Goal: Information Seeking & Learning: Check status

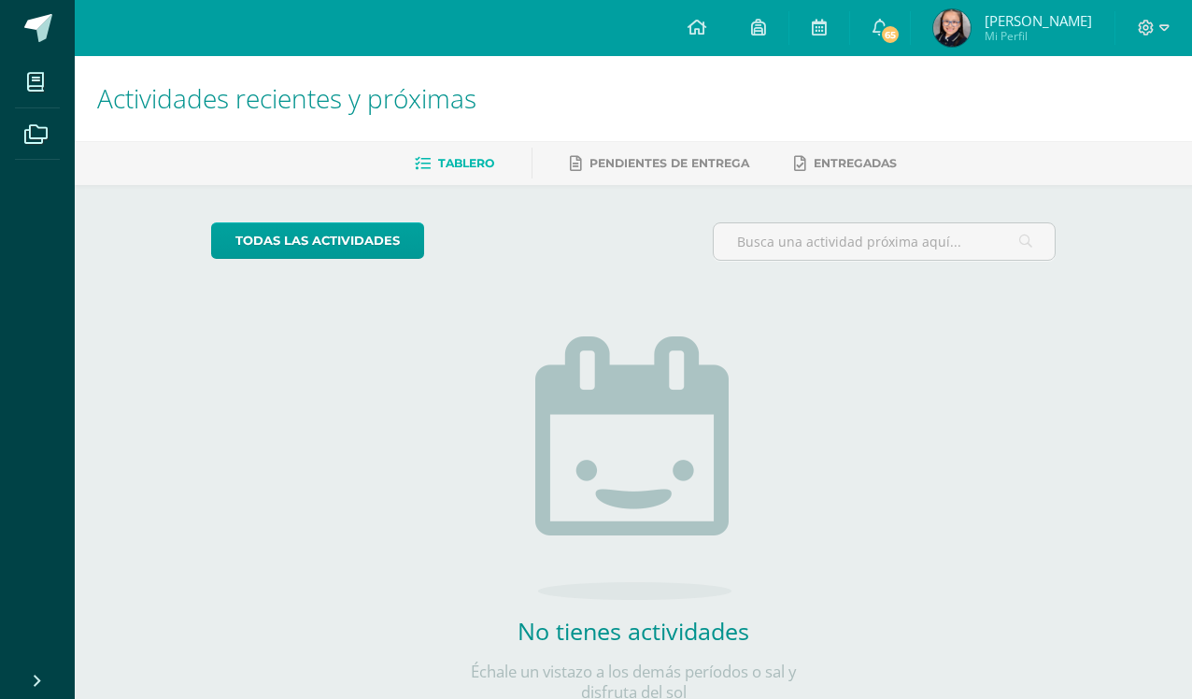
click at [1144, 28] on icon at bounding box center [1147, 28] width 16 height 16
click at [1100, 141] on link "Cerrar sesión" at bounding box center [1096, 128] width 148 height 27
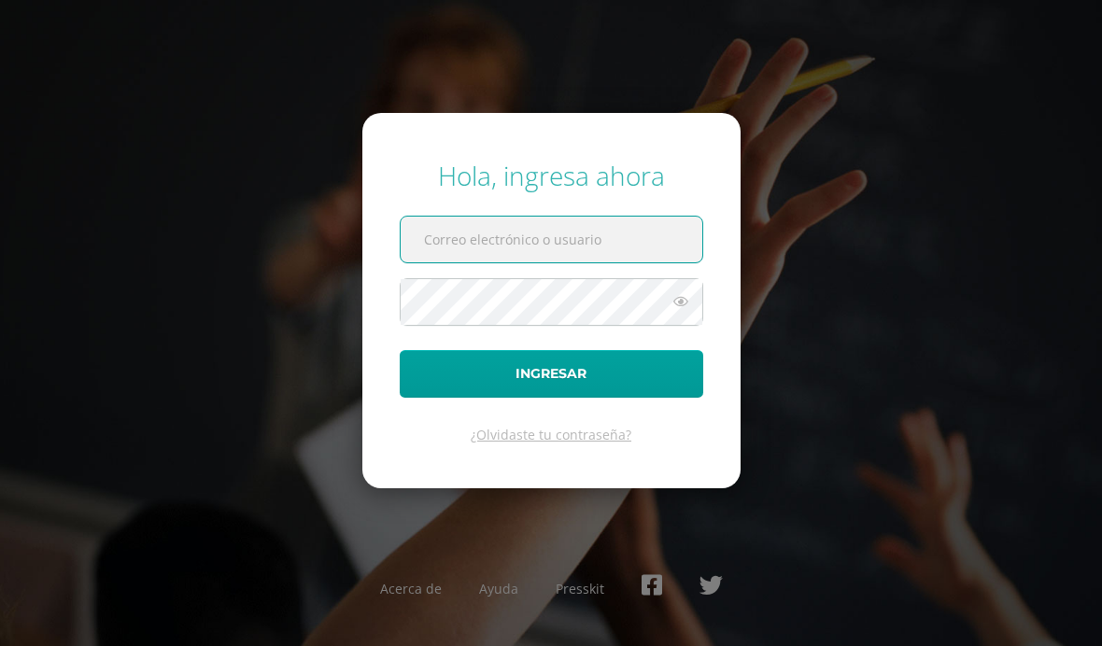
click at [628, 263] on input "text" at bounding box center [552, 240] width 302 height 46
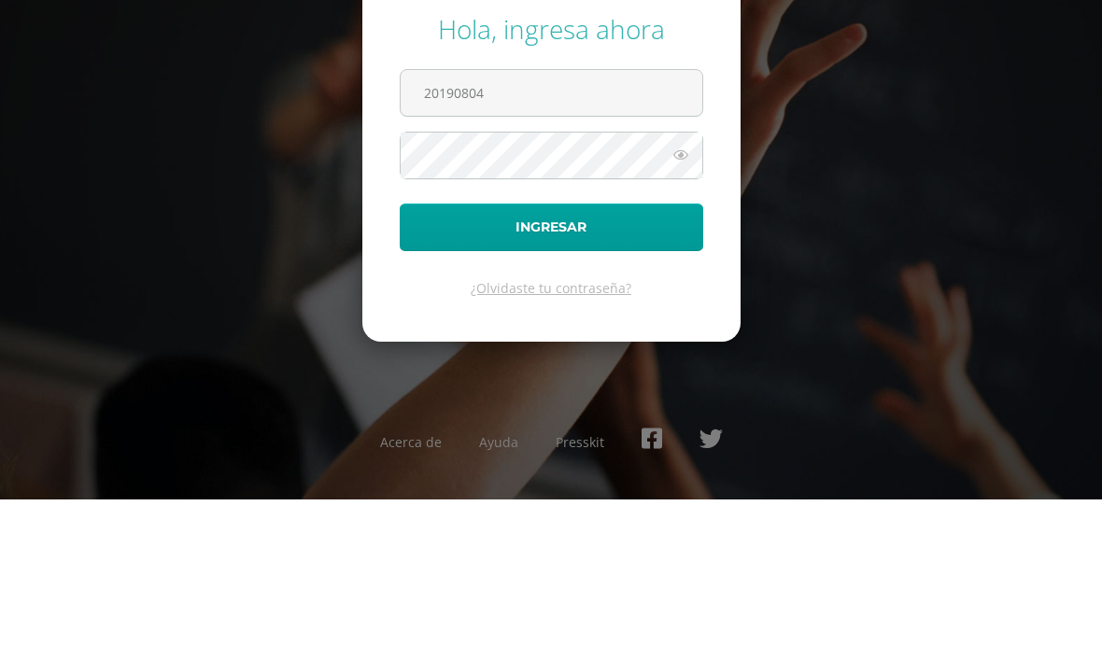
scroll to position [66, 0]
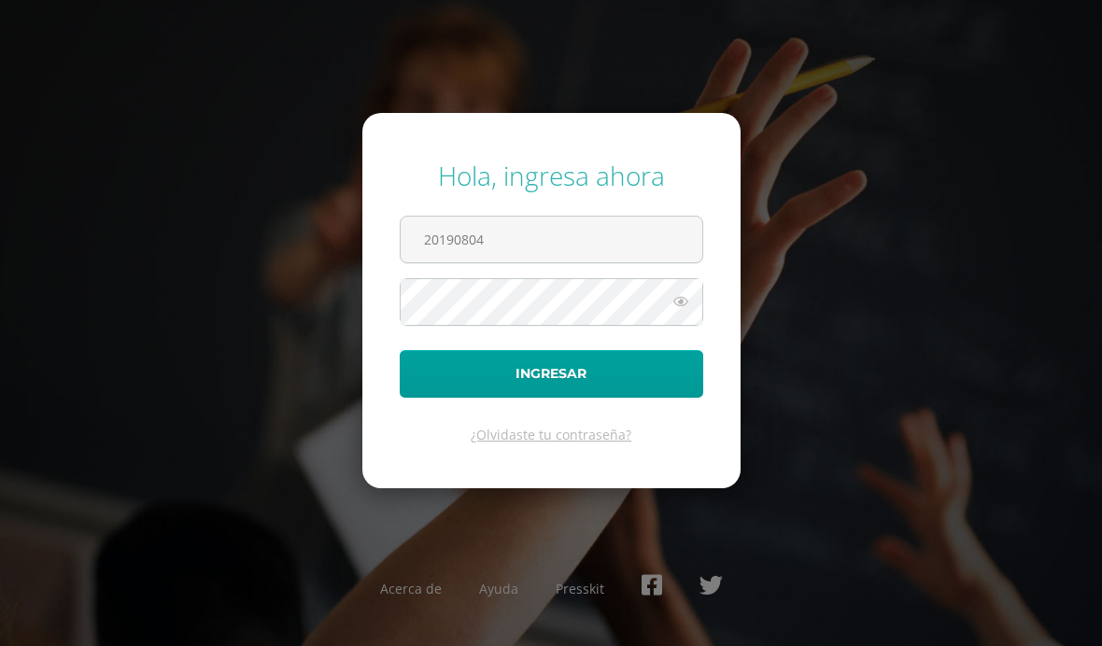
type input "20190804"
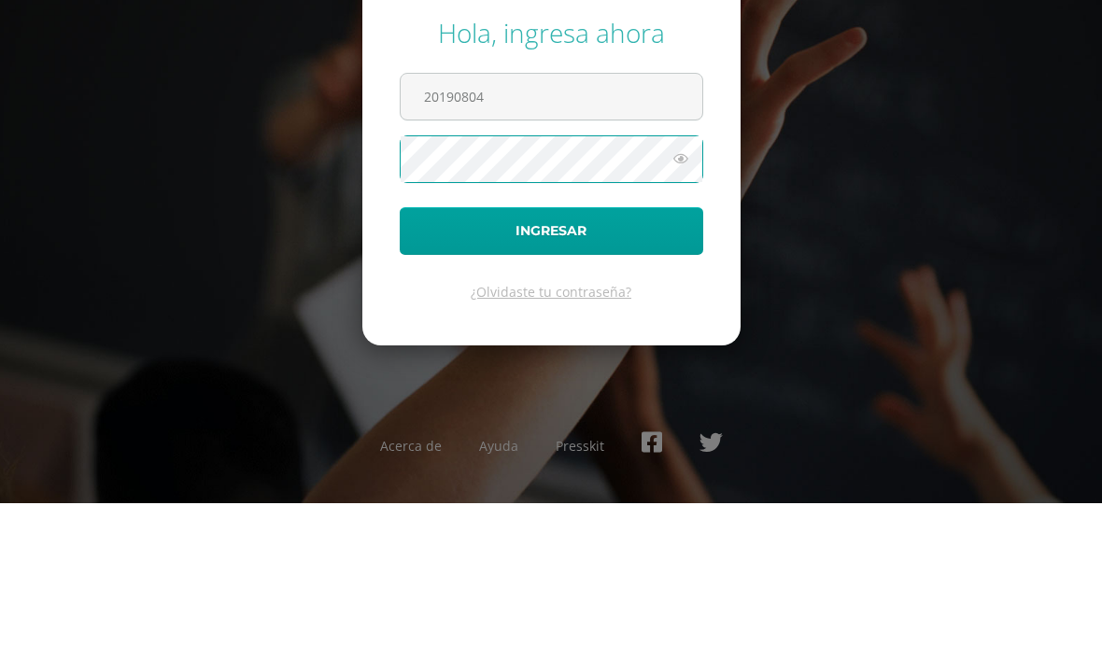
click at [680, 350] on button "Ingresar" at bounding box center [552, 374] width 304 height 48
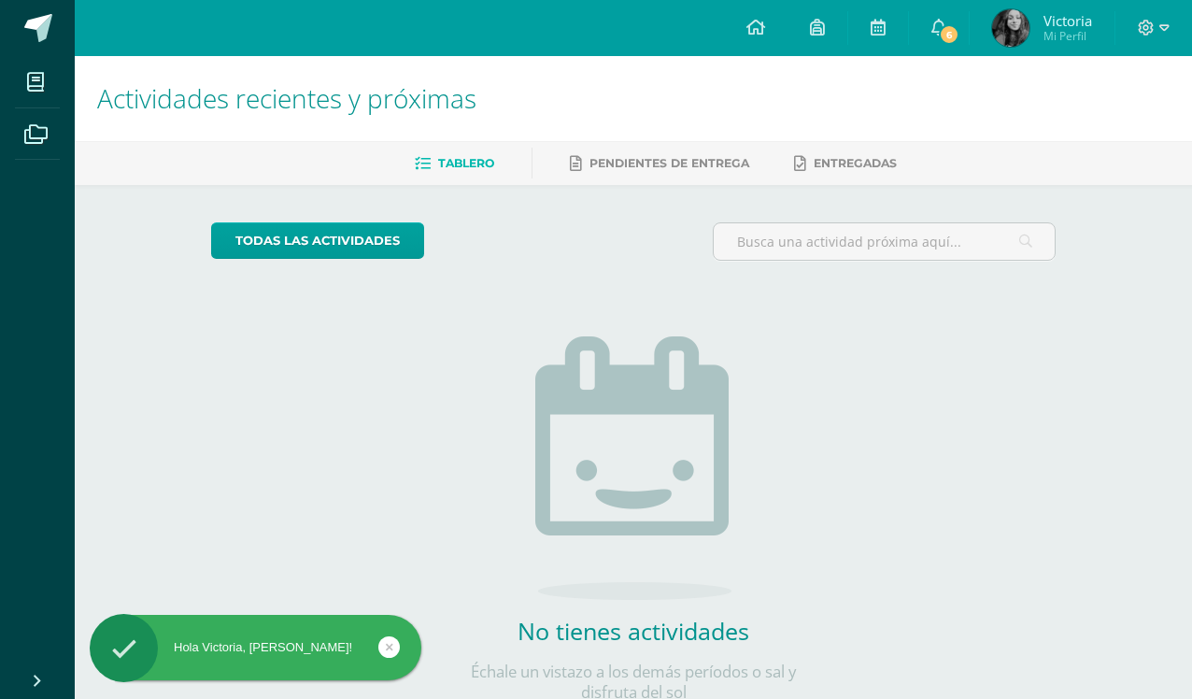
click at [1062, 44] on span "Mi Perfil" at bounding box center [1068, 36] width 49 height 16
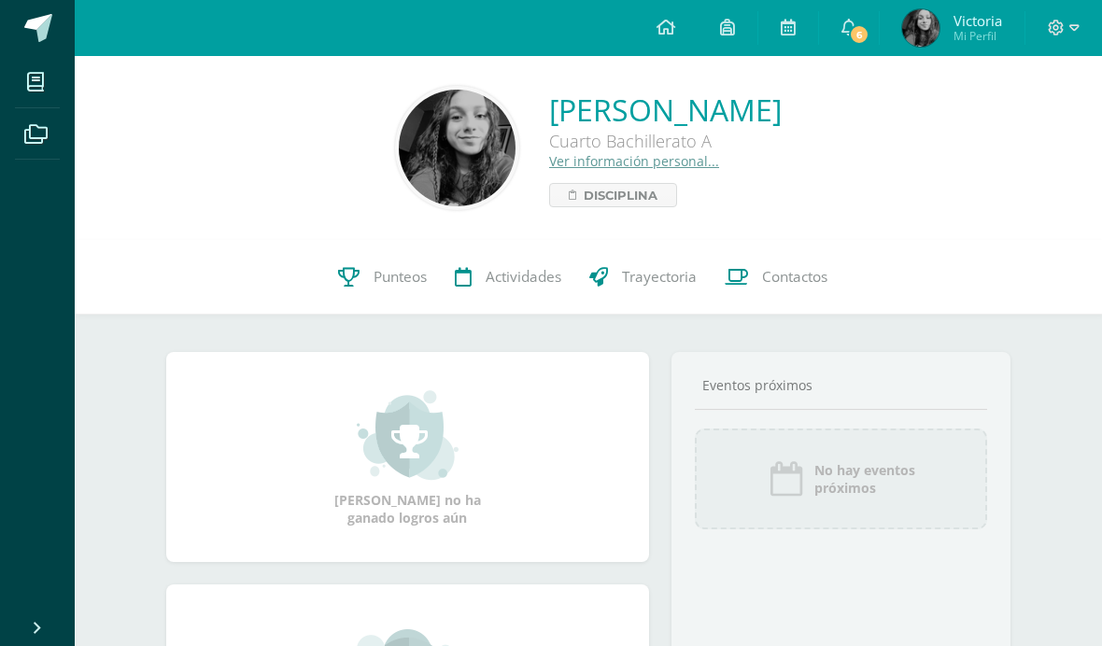
click at [411, 267] on span "Punteos" at bounding box center [400, 277] width 53 height 20
